Goal: Information Seeking & Learning: Learn about a topic

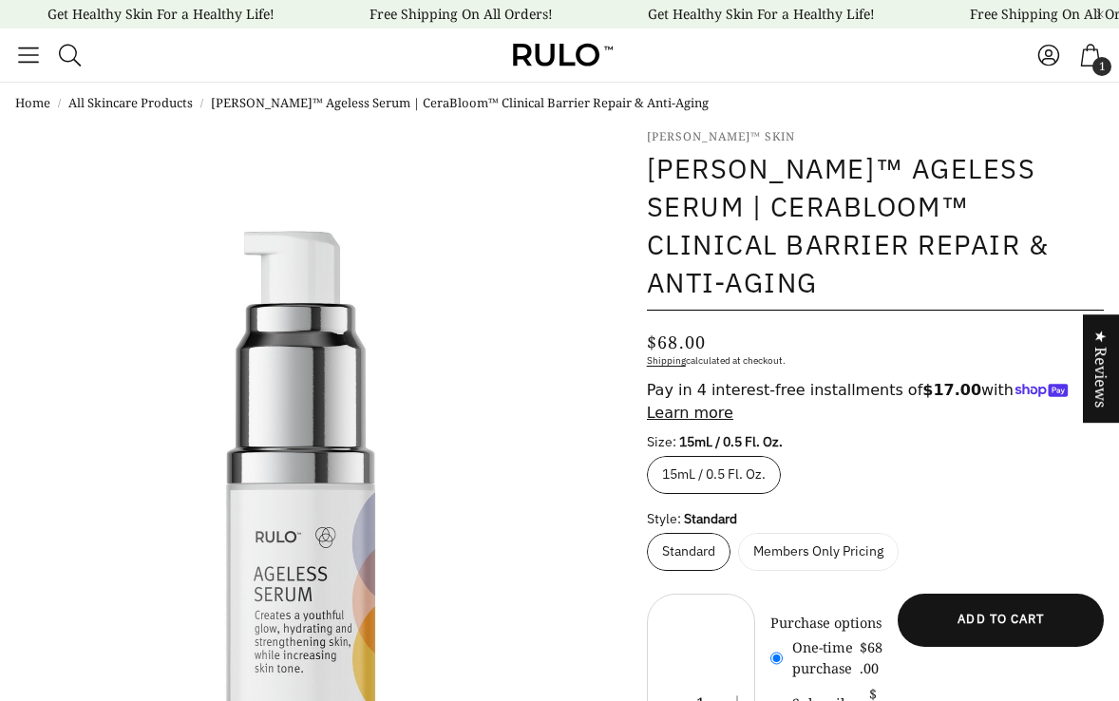
select select "most-helpful"
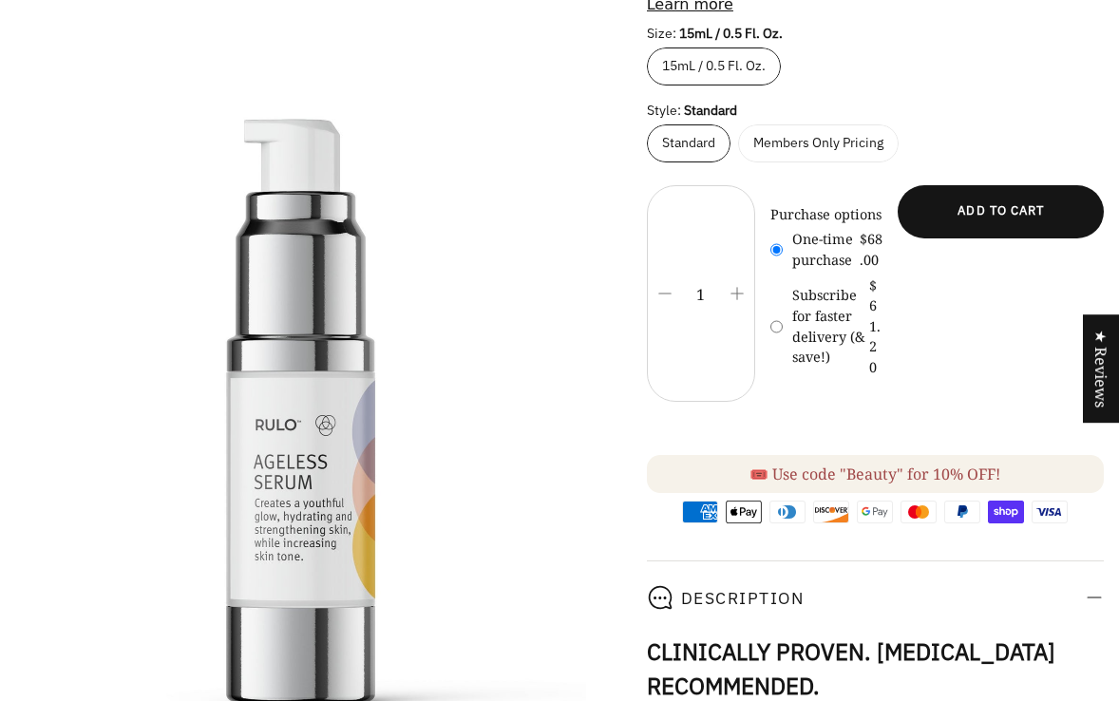
scroll to position [426, 0]
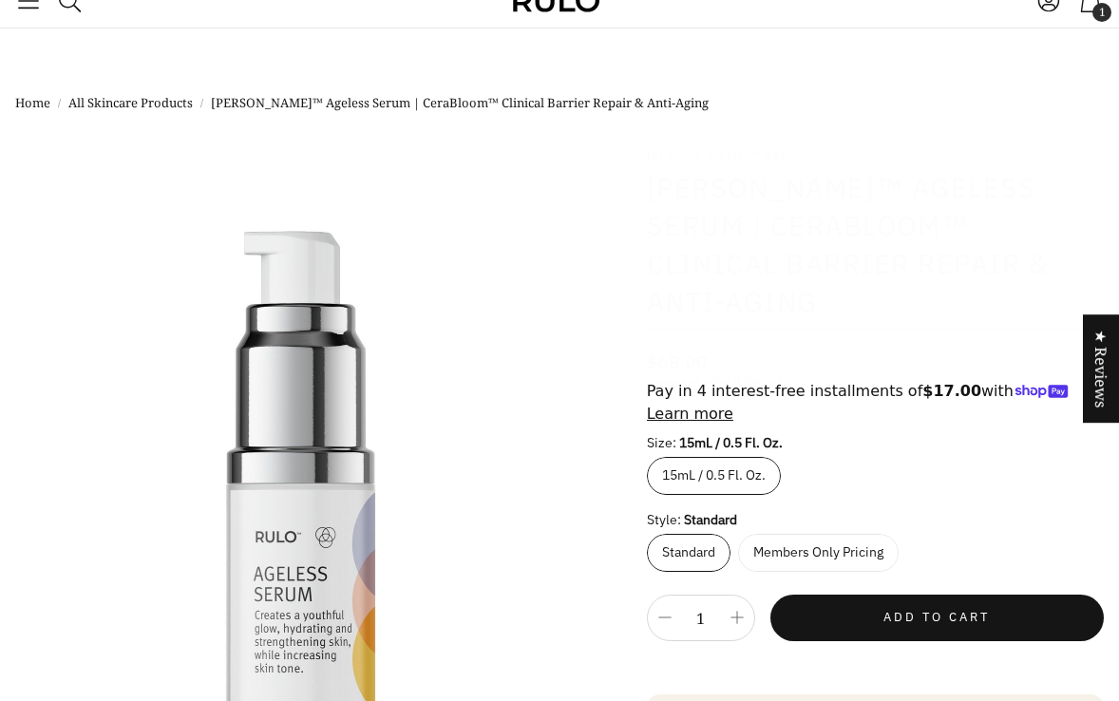
select select "most-helpful"
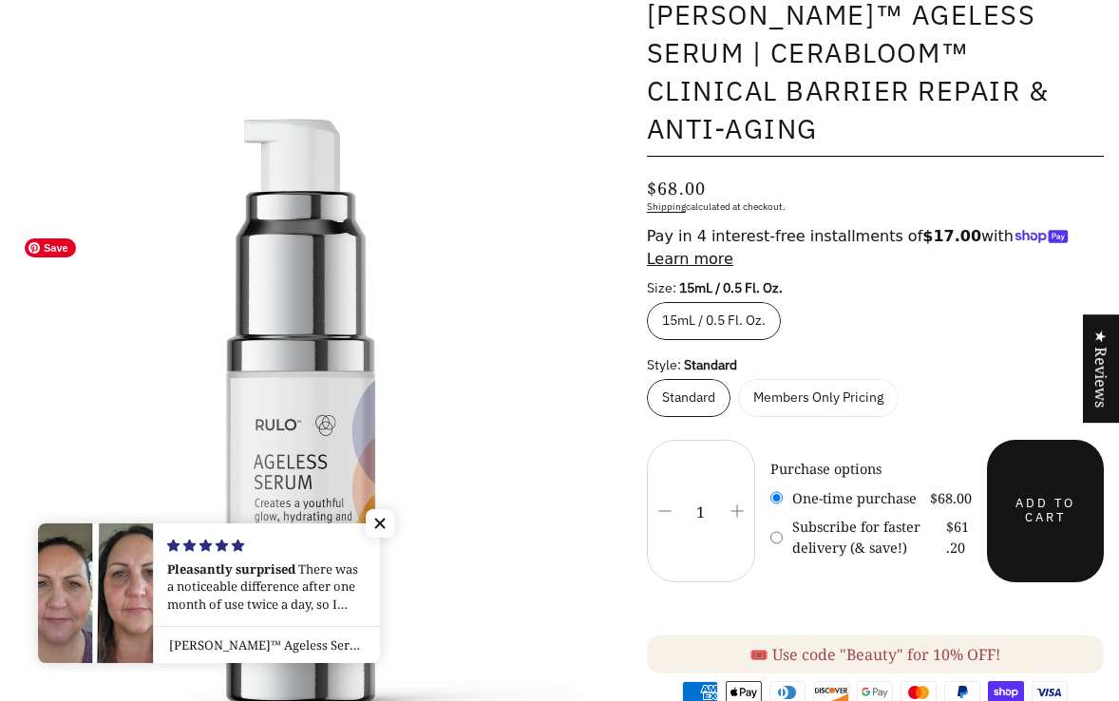
scroll to position [192, 0]
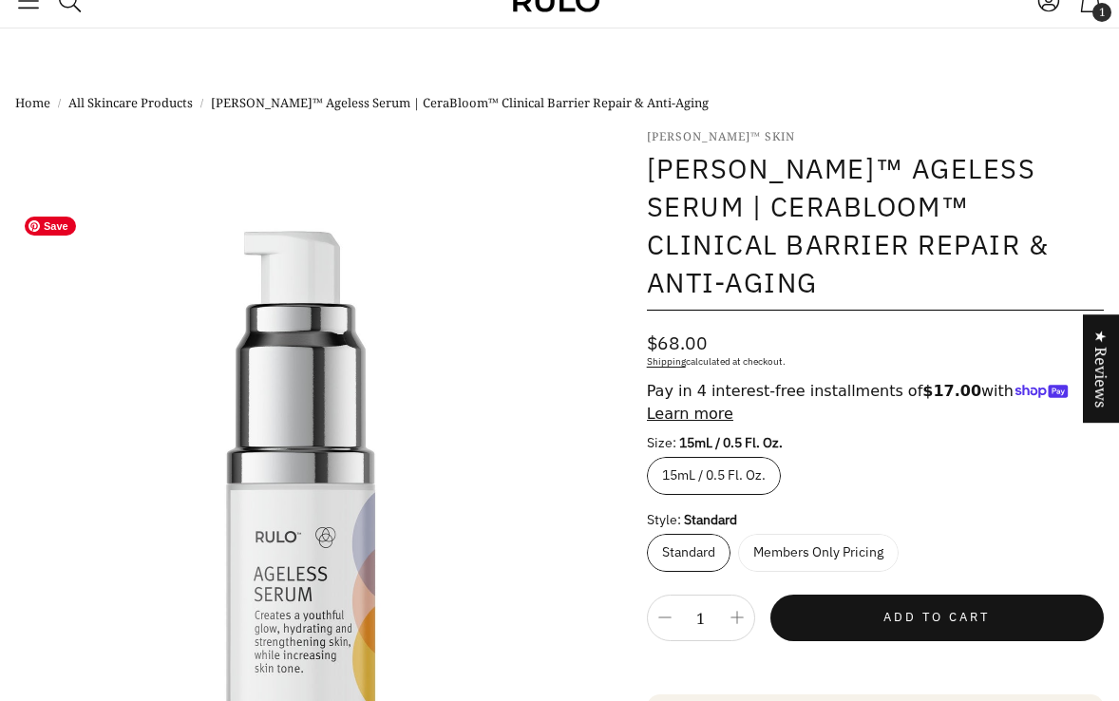
select select "most-helpful"
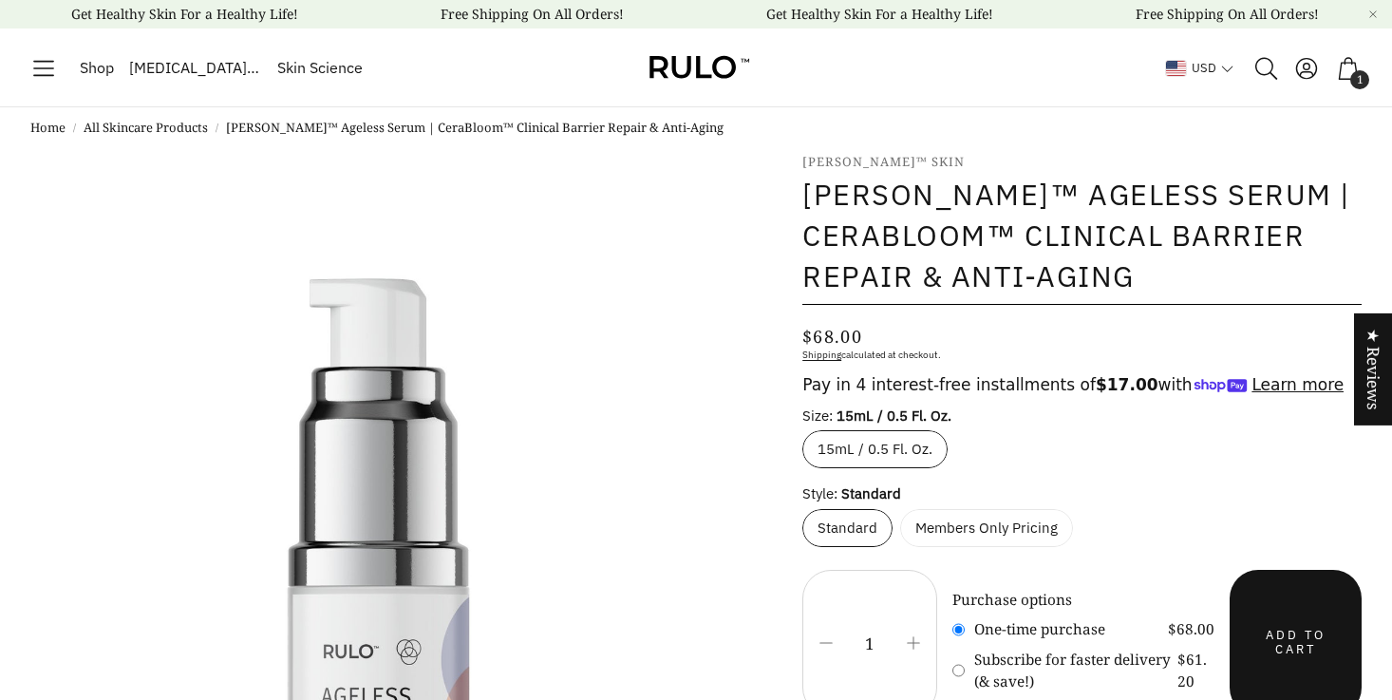
click at [98, 66] on span "Shop" at bounding box center [97, 68] width 34 height 25
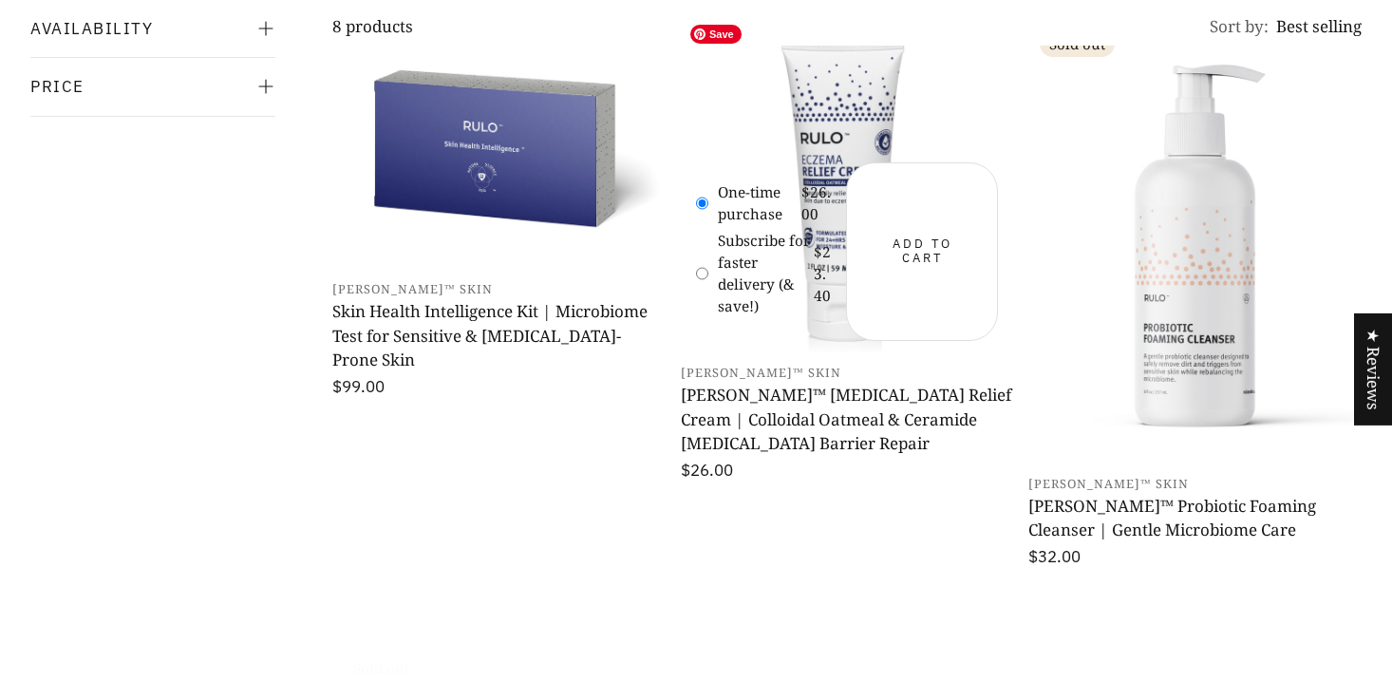
scroll to position [907, 0]
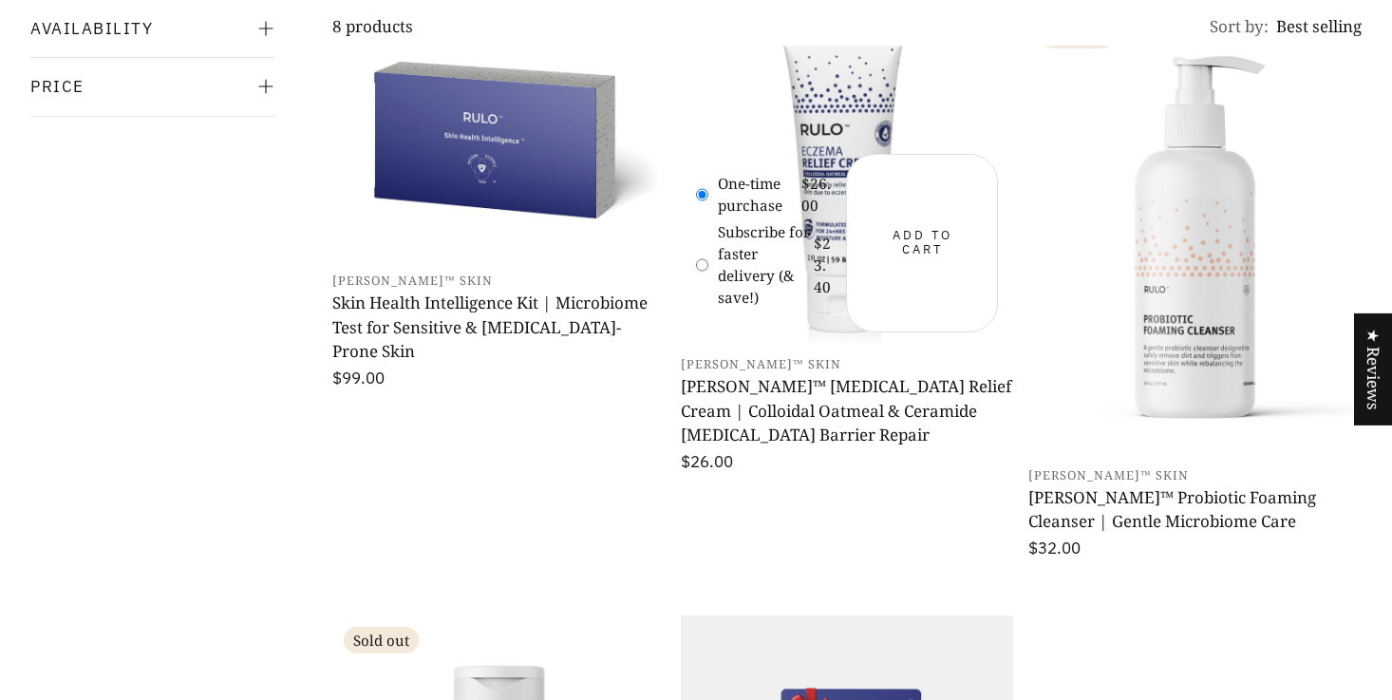
click at [787, 395] on h3 "[PERSON_NAME]™ [MEDICAL_DATA] Relief Cream | Colloidal Oatmeal & Ceramide [MEDI…" at bounding box center [847, 410] width 333 height 73
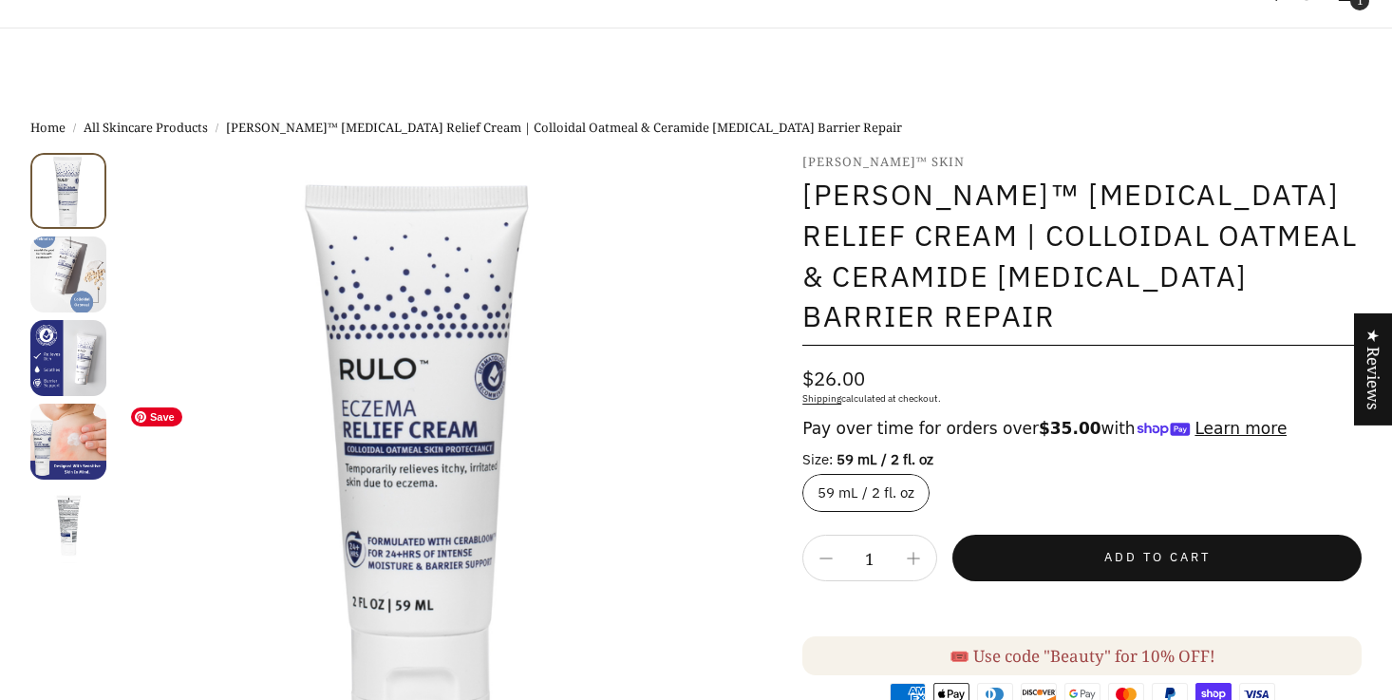
select select "most-helpful"
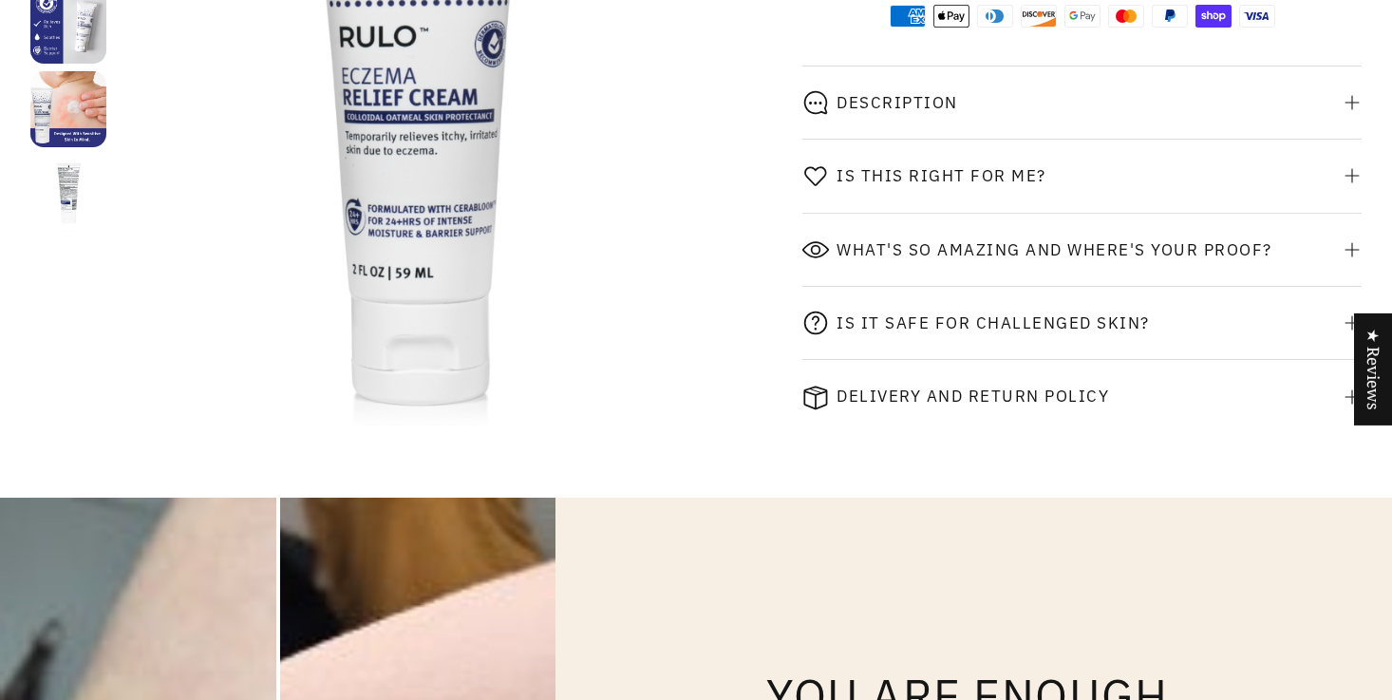
scroll to position [682, 0]
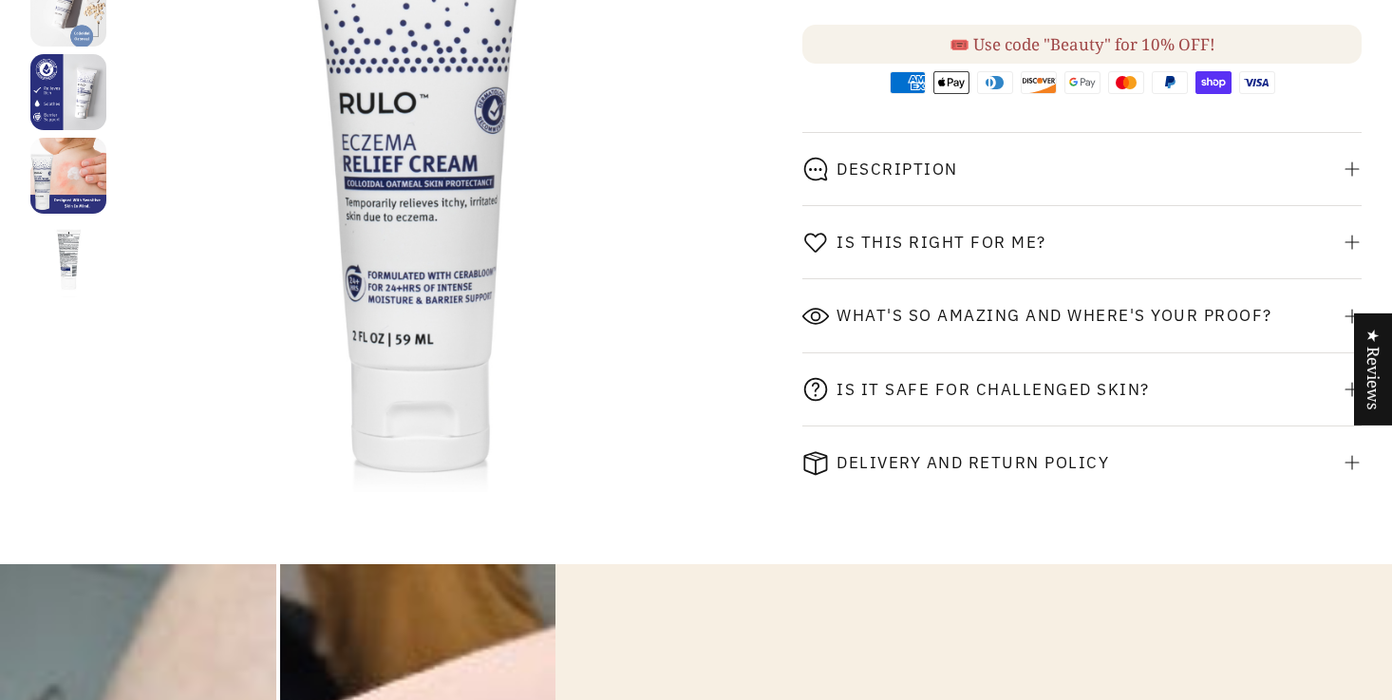
click at [927, 306] on span "What's so amazing and where's your proof?" at bounding box center [1055, 315] width 436 height 19
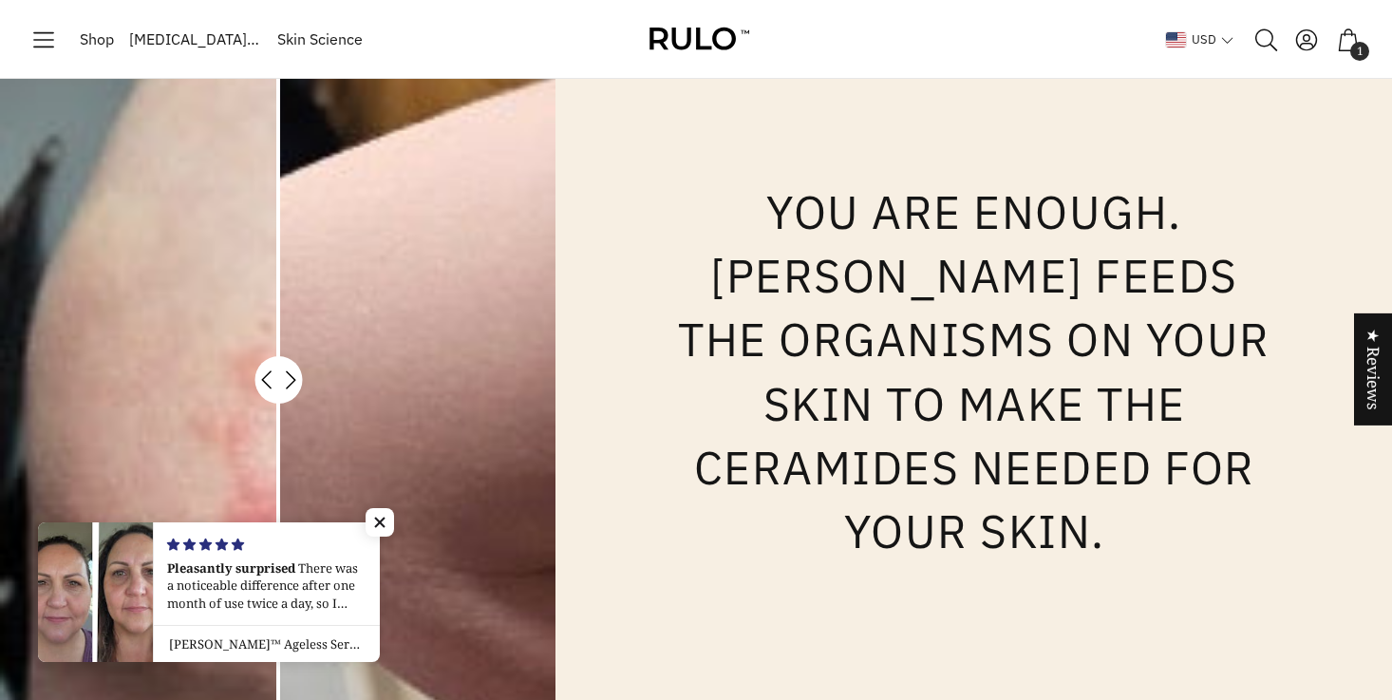
scroll to position [1566, 0]
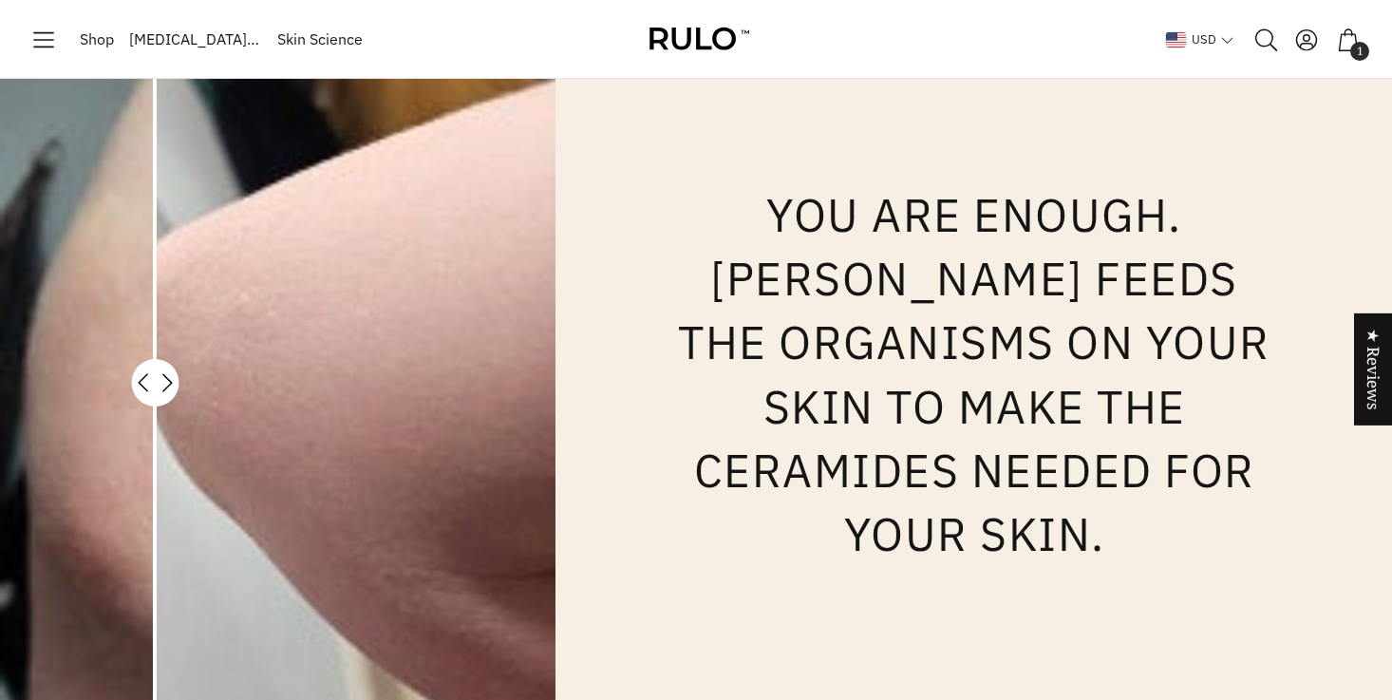
drag, startPoint x: 278, startPoint y: 306, endPoint x: 154, endPoint y: 290, distance: 125.5
click at [155, 290] on div at bounding box center [155, 382] width 0 height 730
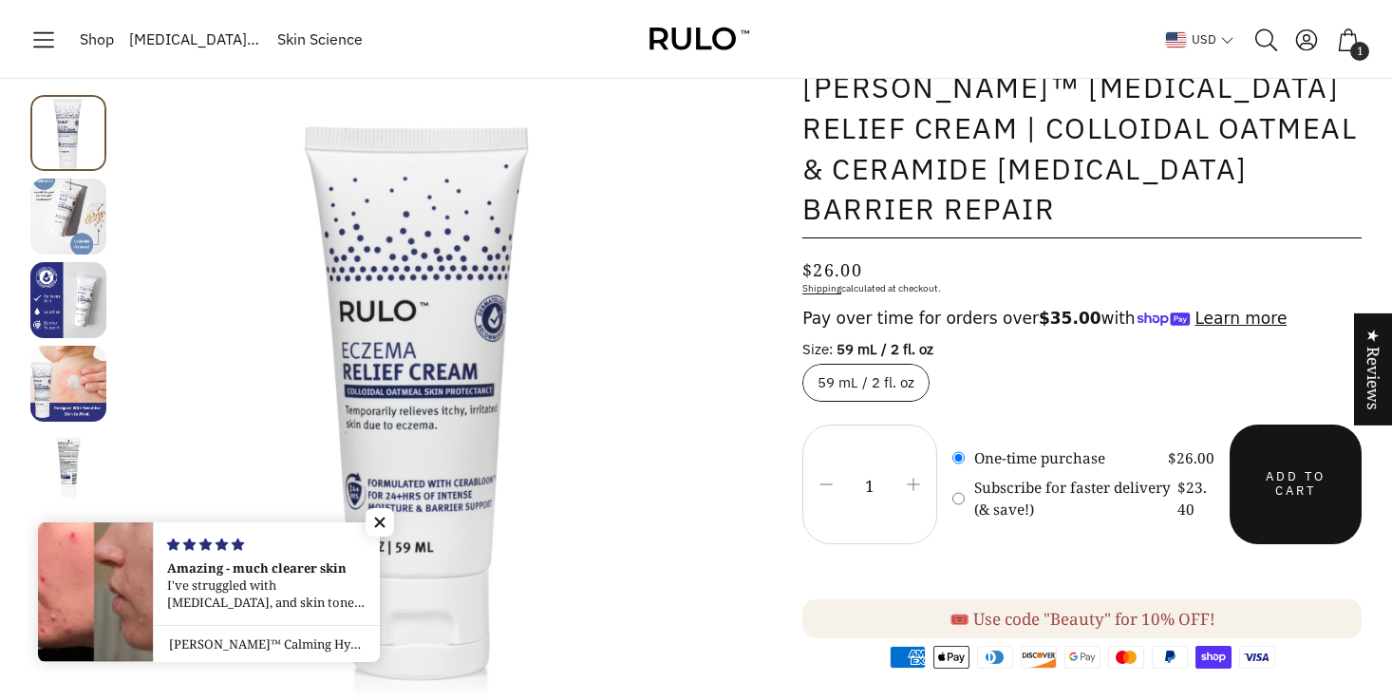
scroll to position [0, 0]
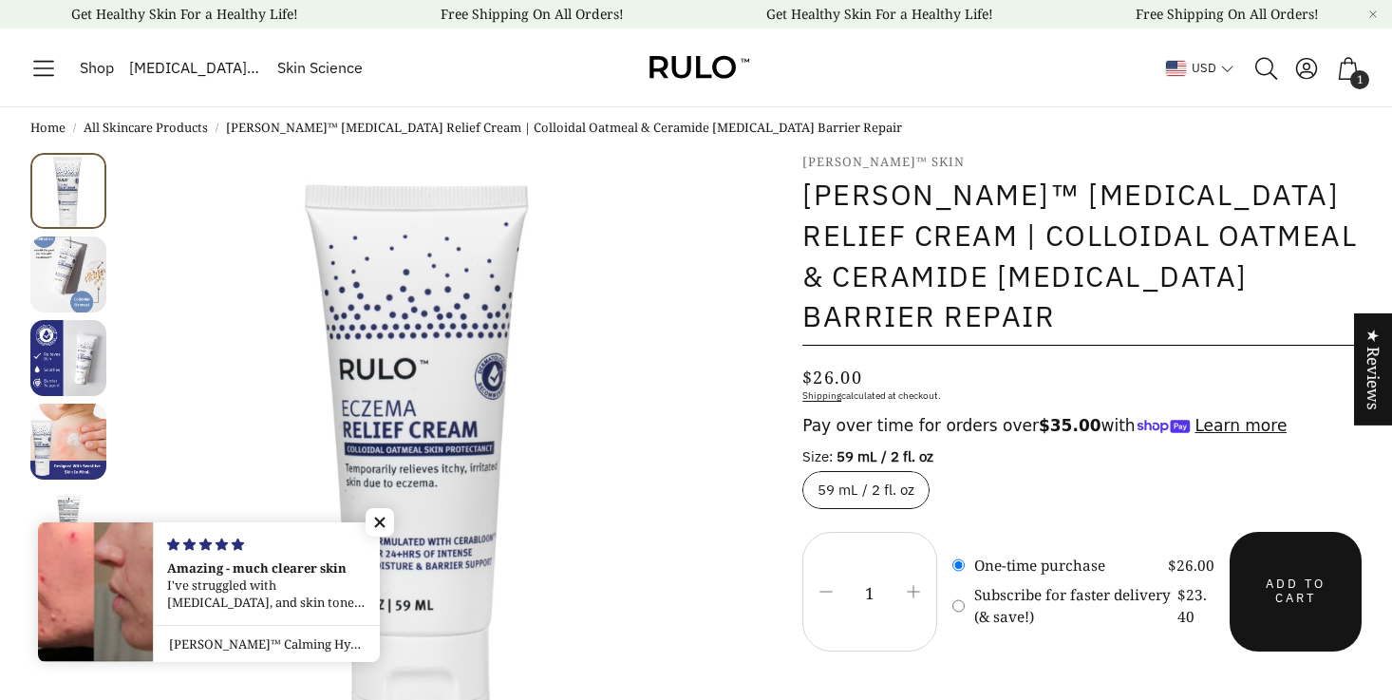
click at [714, 66] on img at bounding box center [696, 68] width 114 height 44
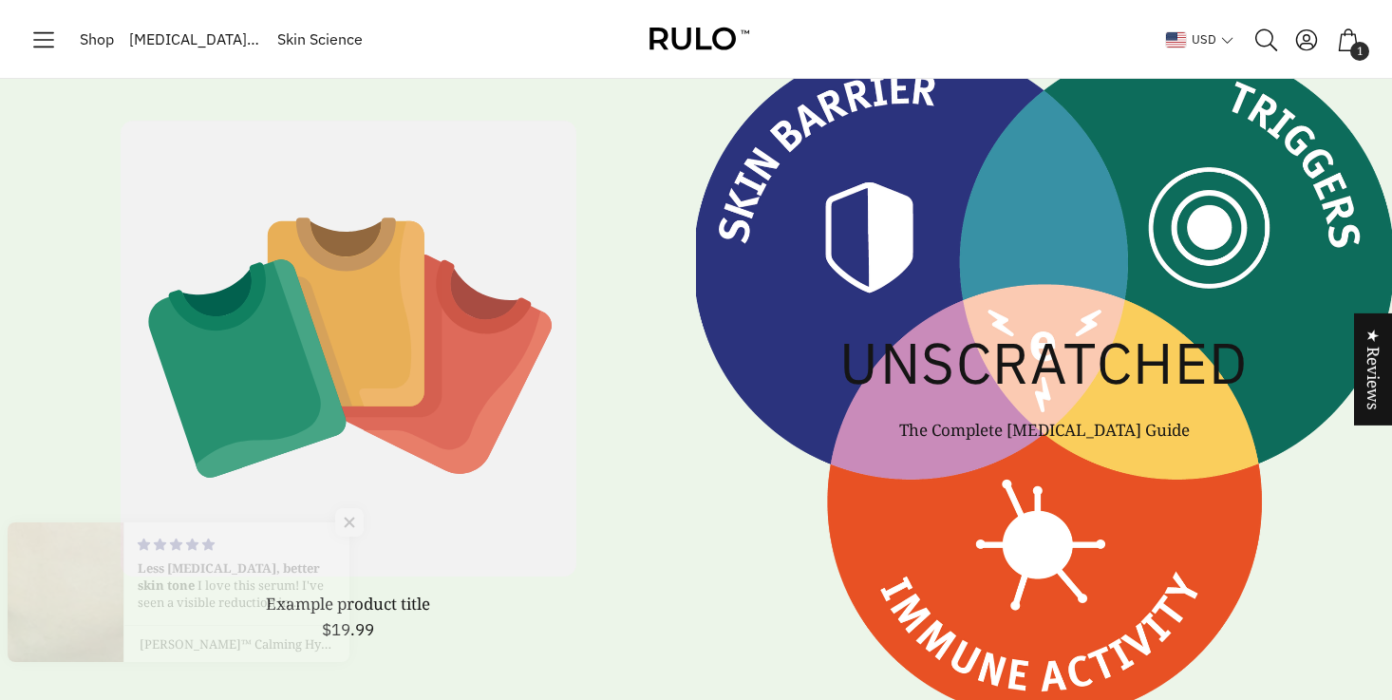
scroll to position [7177, 0]
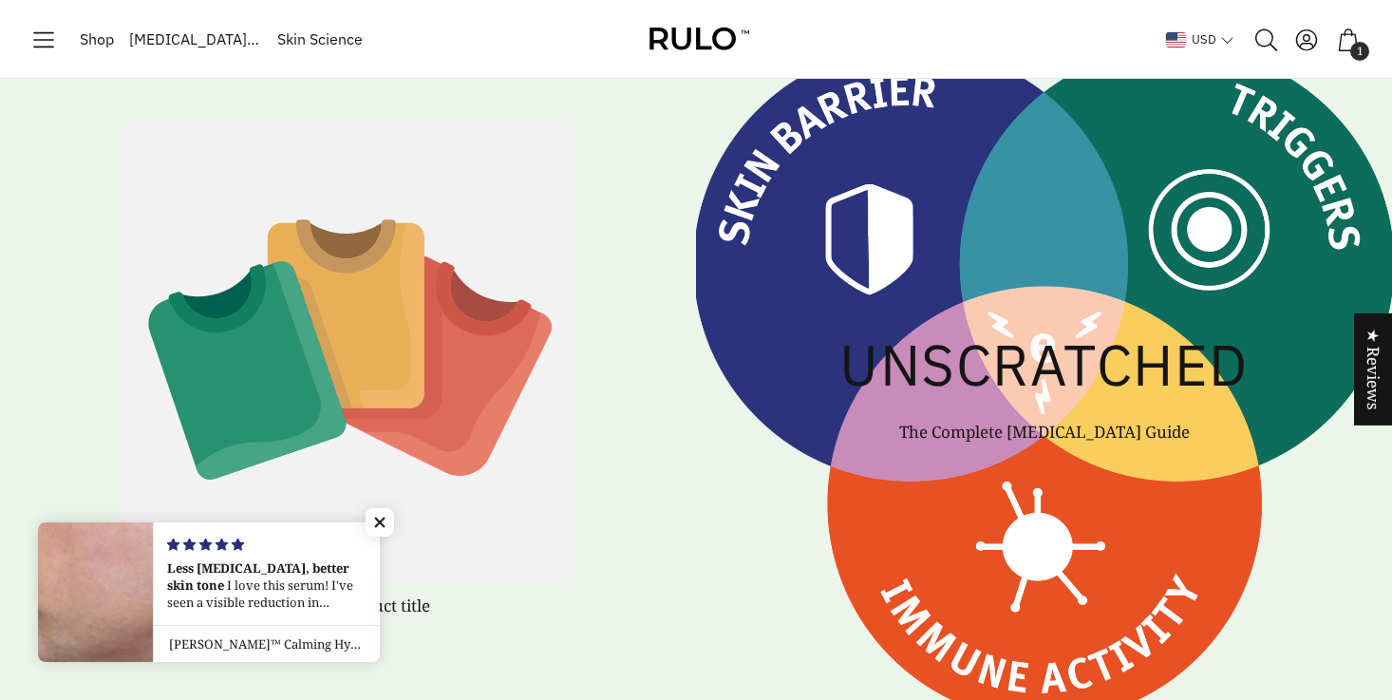
click at [0, 0] on icon "Next slide" at bounding box center [0, 0] width 0 height 0
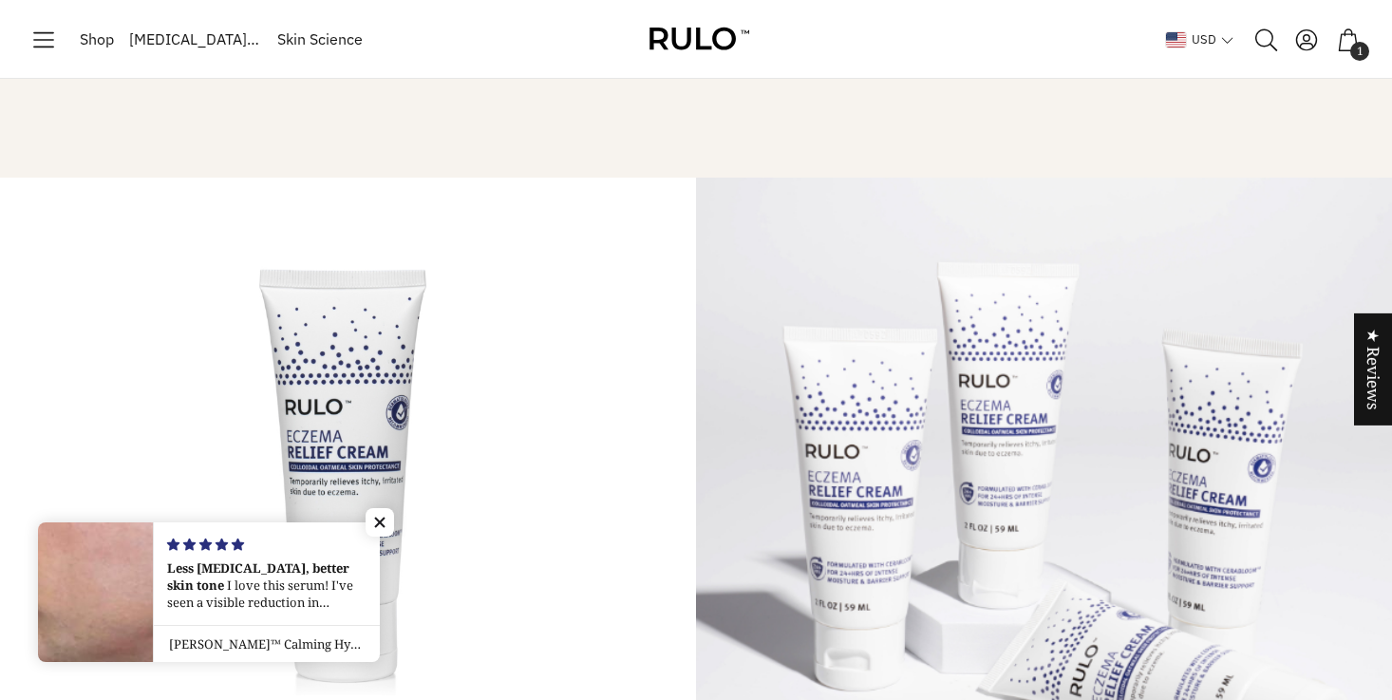
scroll to position [7030, 0]
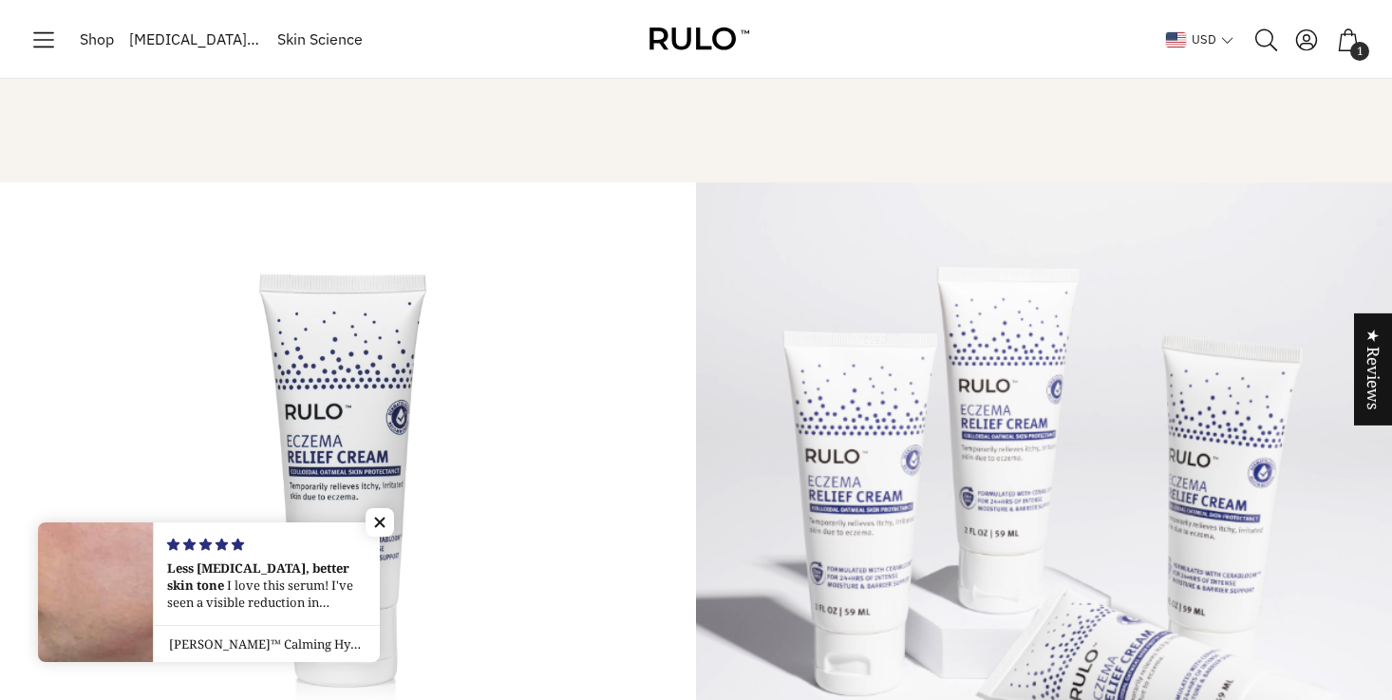
click at [0, 0] on icon "Previous slide" at bounding box center [0, 0] width 0 height 0
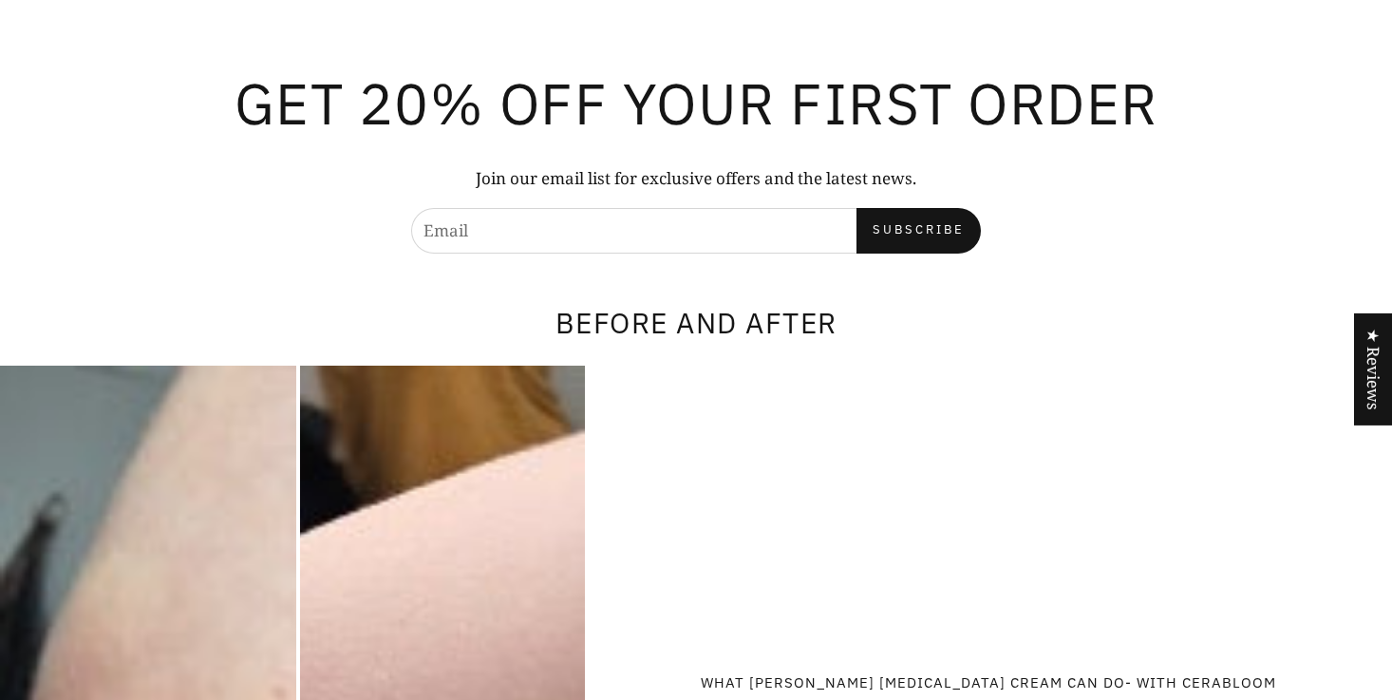
scroll to position [13563, 0]
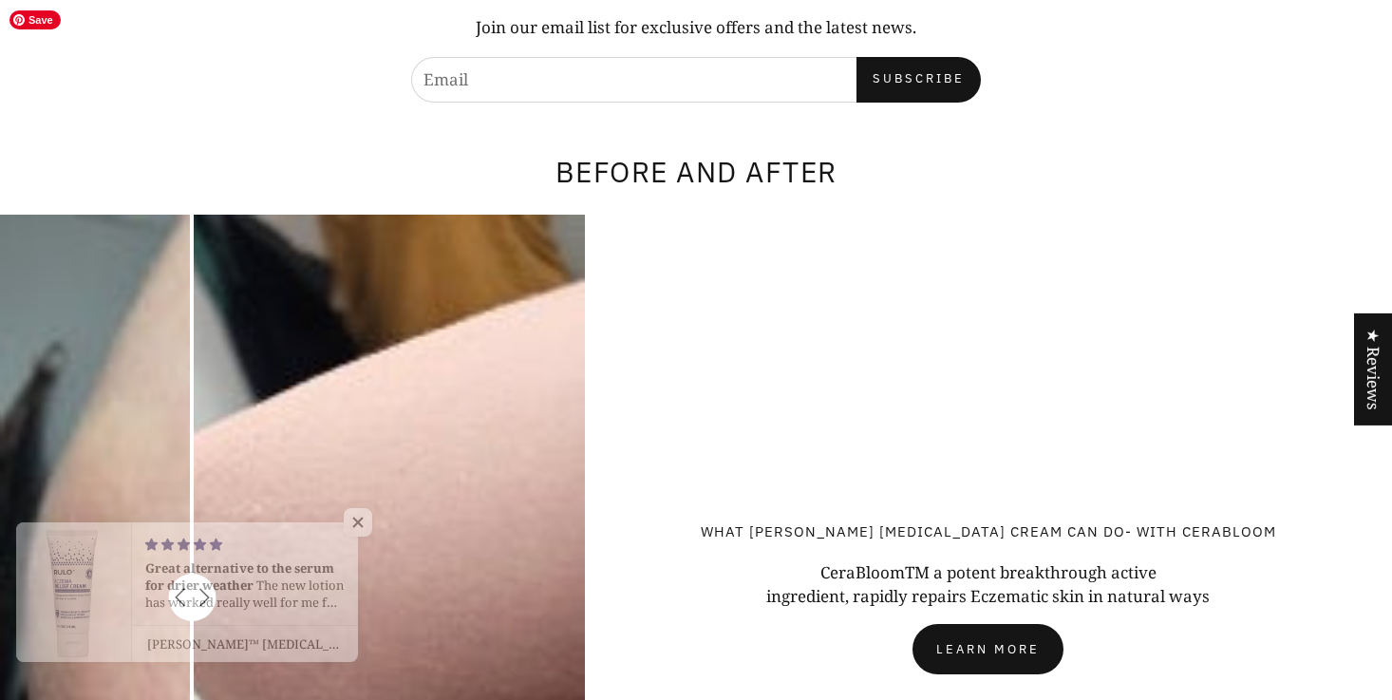
drag, startPoint x: 298, startPoint y: 541, endPoint x: 175, endPoint y: 482, distance: 137.2
click at [175, 482] on div "Before" at bounding box center [292, 598] width 585 height 766
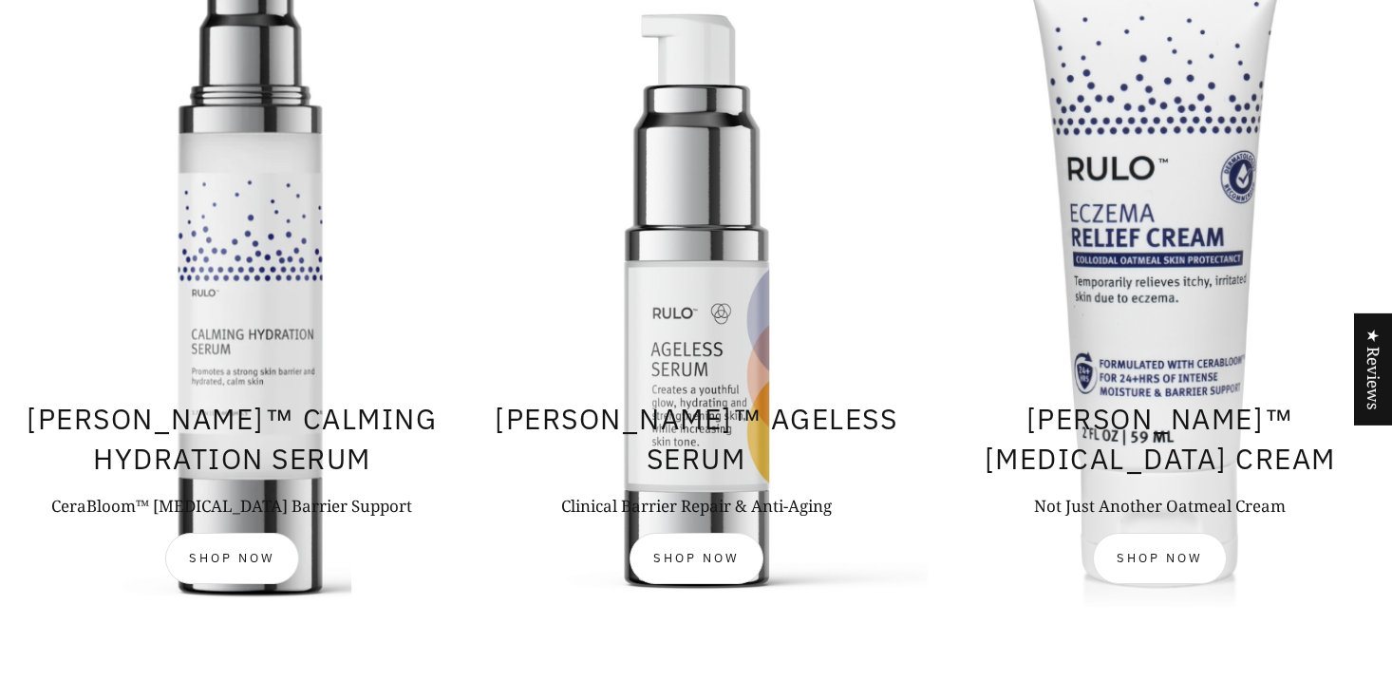
scroll to position [1498, 0]
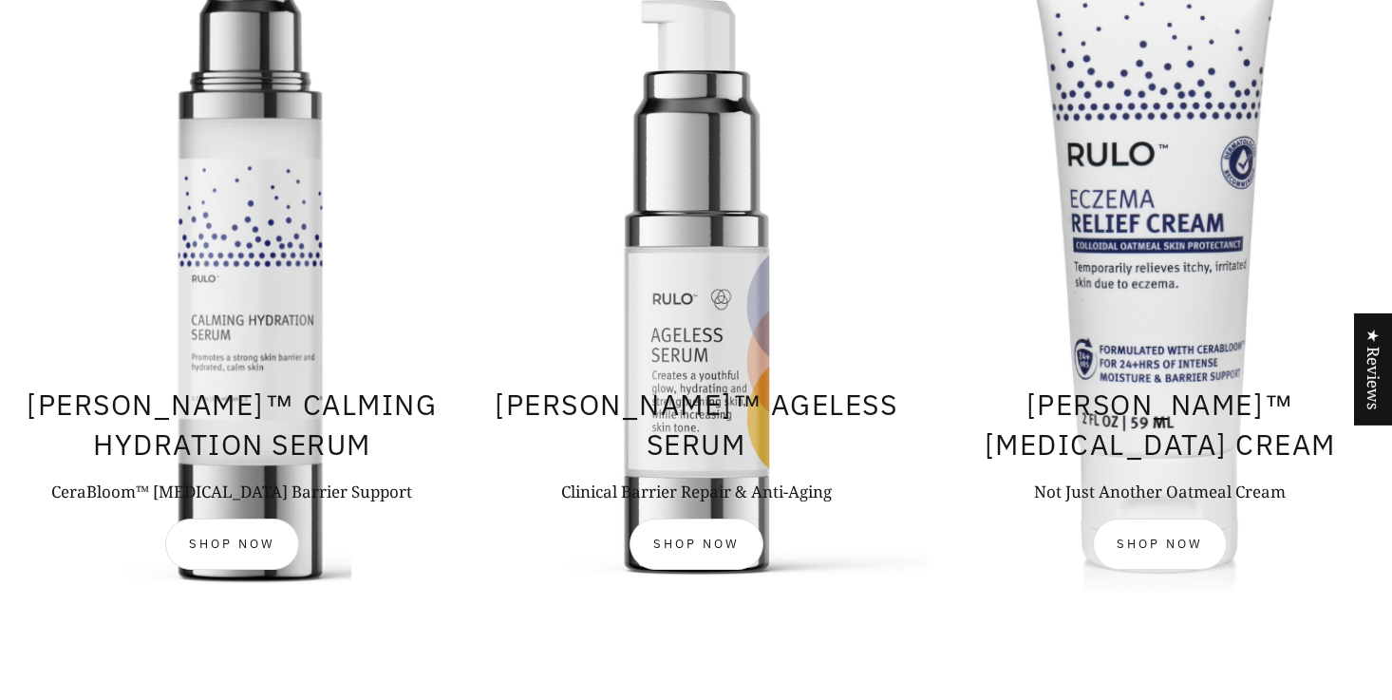
click at [693, 294] on js-link "RULO™ Ageless Serum Clinical Barrier Repair & Anti-Aging Shop now" at bounding box center [696, 245] width 464 height 692
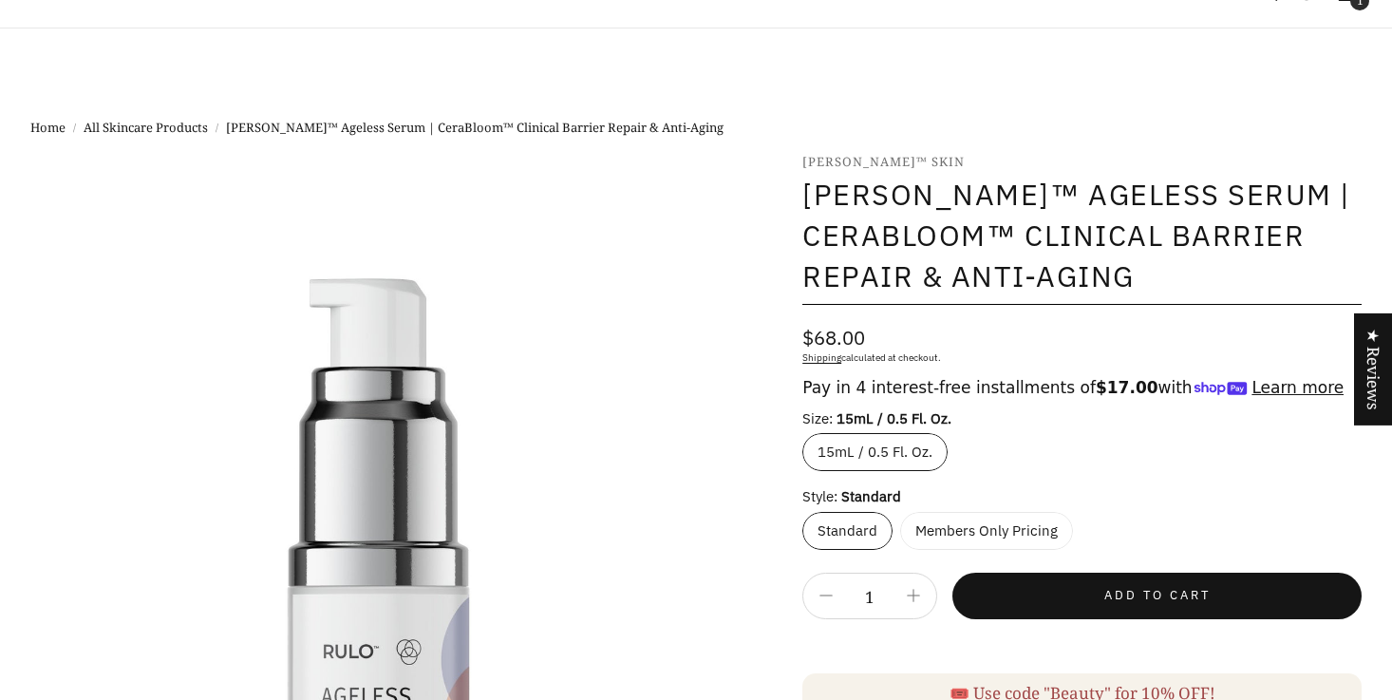
select select "most-helpful"
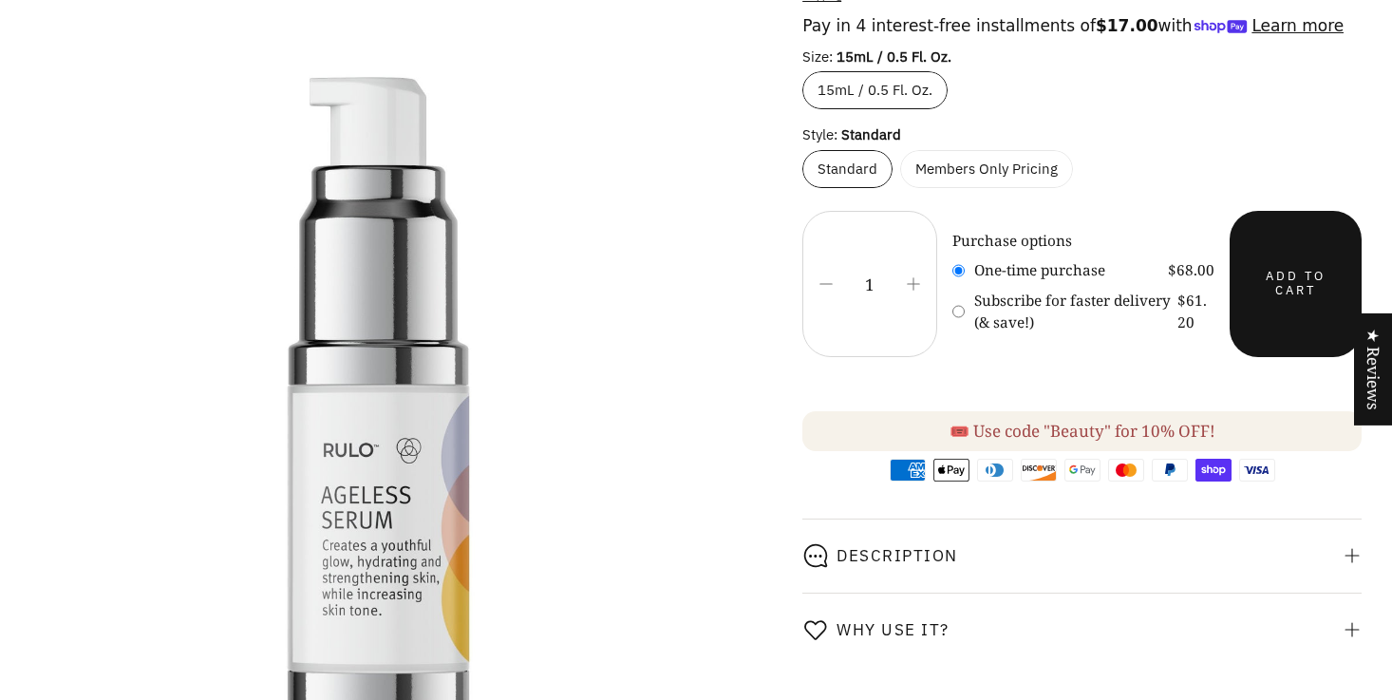
scroll to position [368, 0]
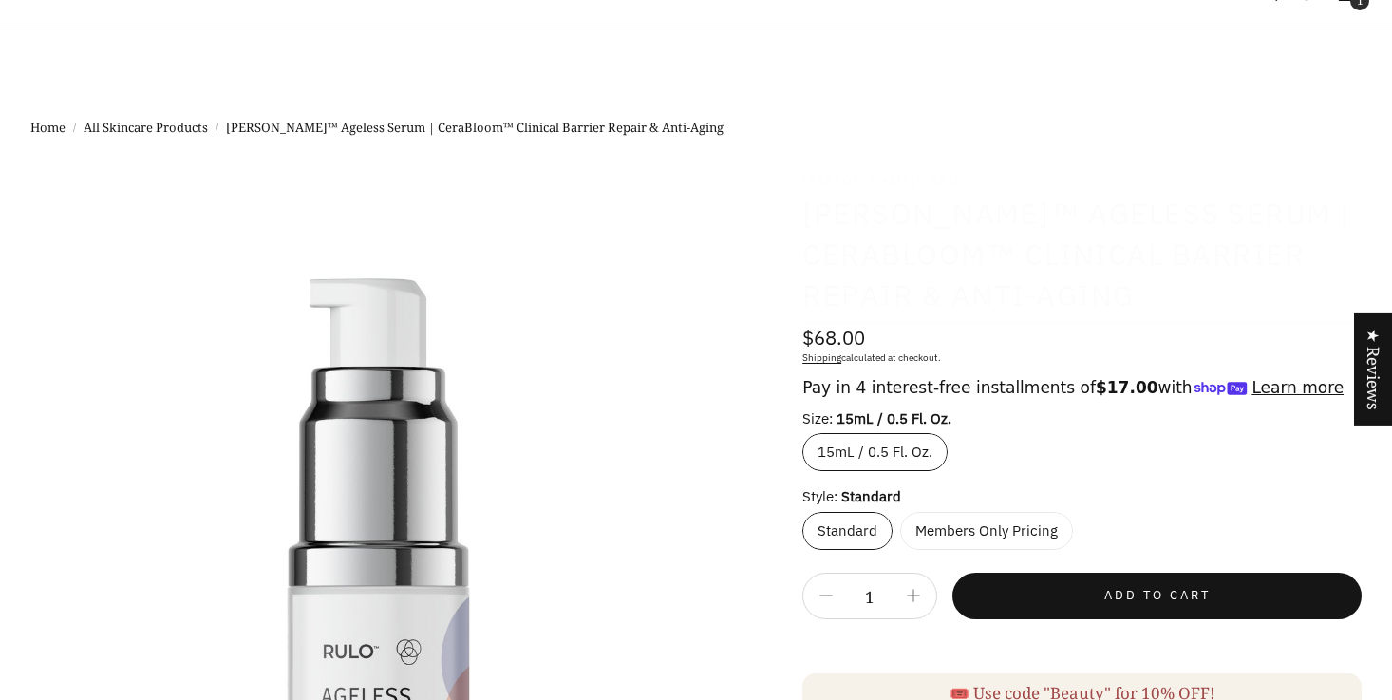
select select "most-helpful"
